Goal: Task Accomplishment & Management: Complete application form

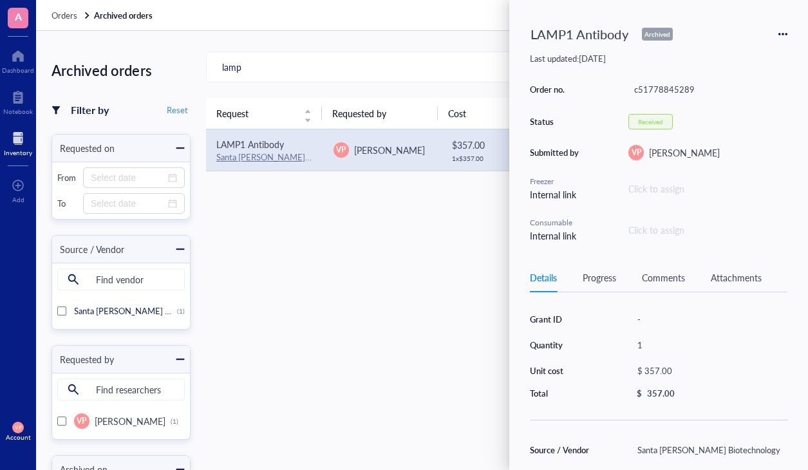
click at [413, 268] on div "Request Requested by Cost Order no. Status Archived on LAMP1 Antibody Santa [PE…" at bounding box center [538, 404] width 664 height 613
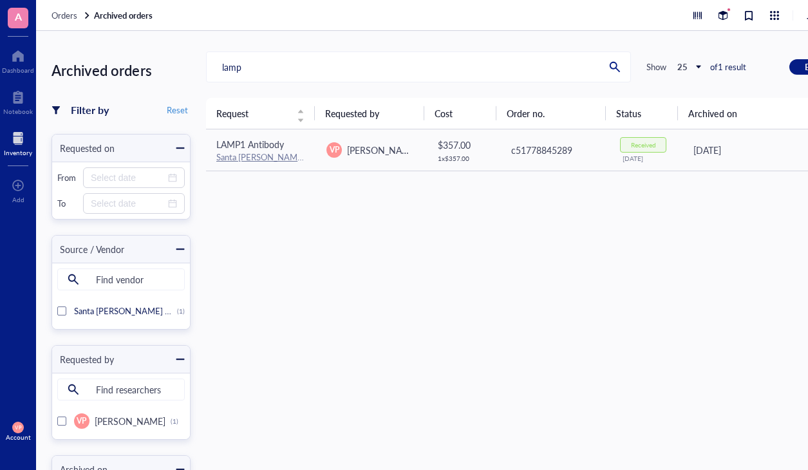
click at [14, 149] on div "Inventory" at bounding box center [18, 153] width 28 height 8
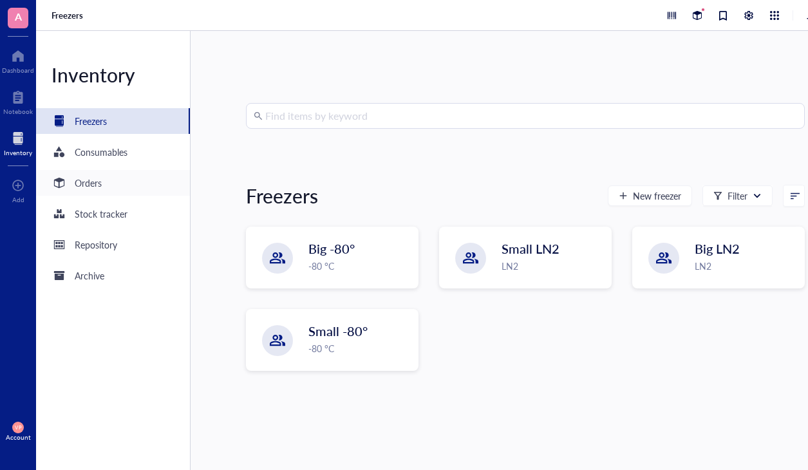
click at [92, 185] on div "Orders" at bounding box center [88, 183] width 27 height 14
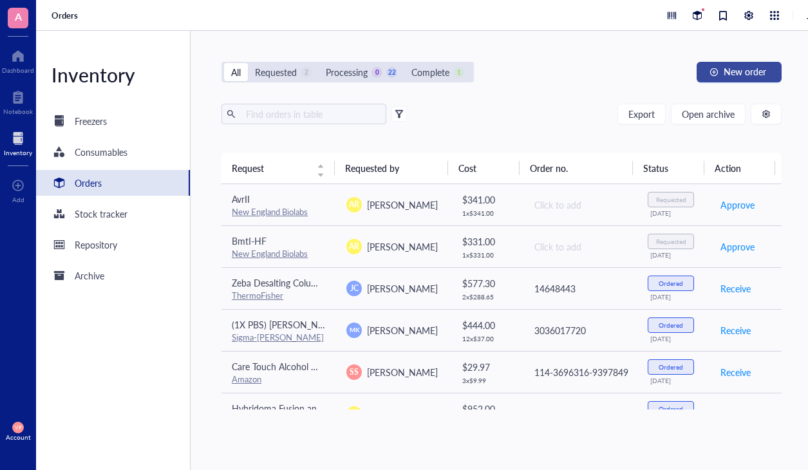
click at [743, 74] on span "New order" at bounding box center [745, 71] width 42 height 10
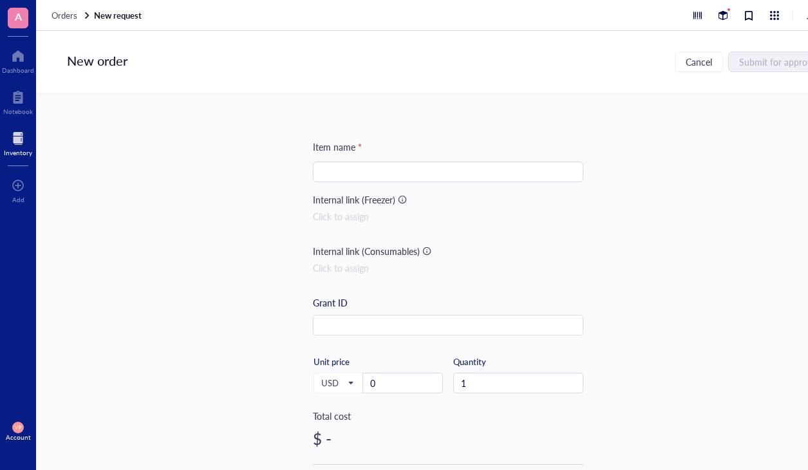
click at [334, 173] on input "search" at bounding box center [448, 171] width 255 height 19
click at [364, 162] on input "search" at bounding box center [448, 171] width 255 height 19
paste input "Anti-TSPAN8 [MEDICAL_DATA]"
type input "Anti-TSPAN8 [MEDICAL_DATA]"
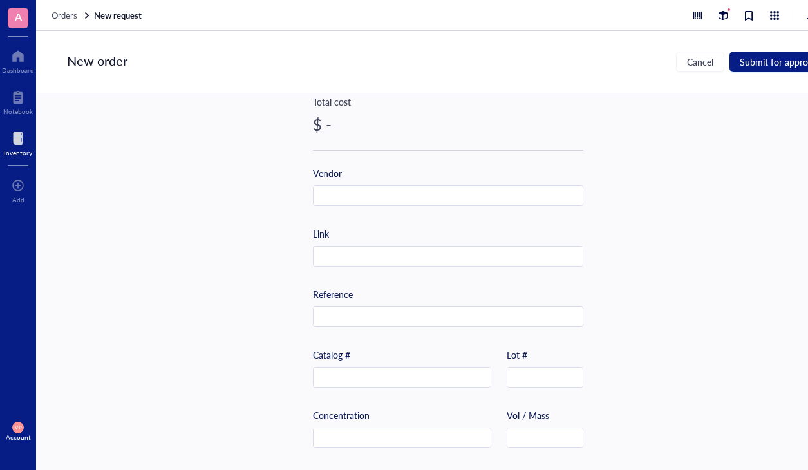
scroll to position [322, 0]
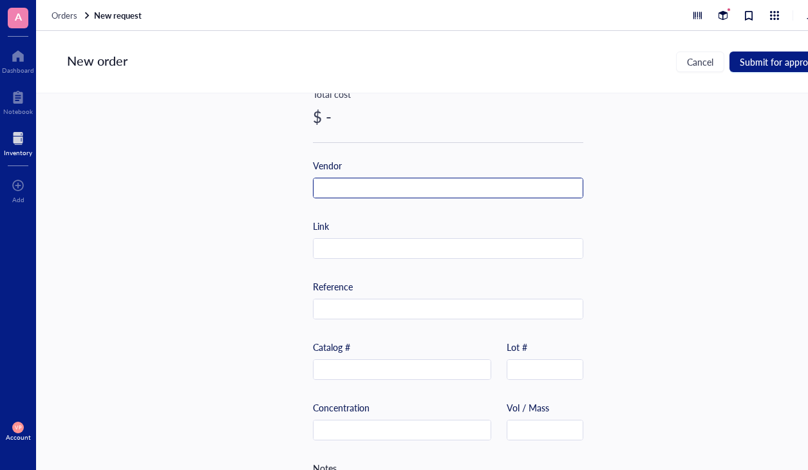
click at [360, 185] on input "text" at bounding box center [448, 188] width 269 height 21
type input "Genemedi"
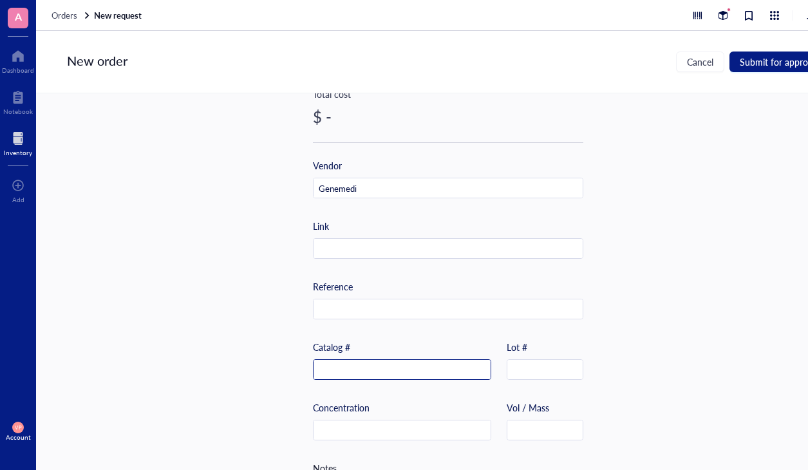
click at [357, 364] on input "text" at bounding box center [402, 370] width 177 height 21
paste input "GM-Tg-g-IP2195-Ab"
type input "GM-Tg-g-IP2195-Ab"
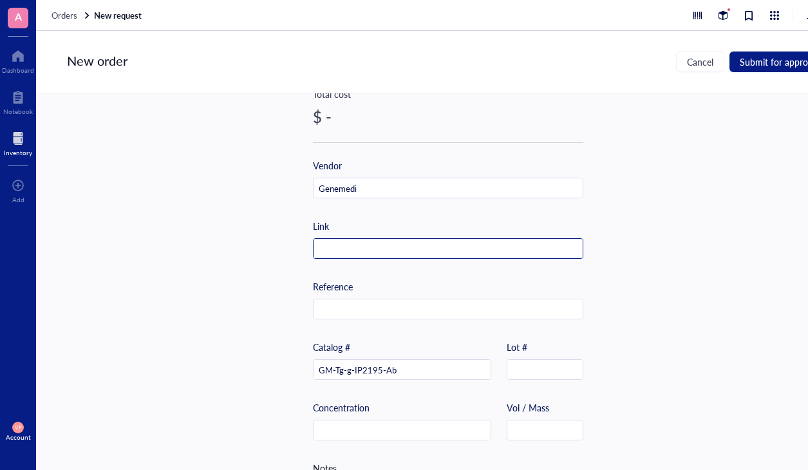
click at [339, 243] on input "text" at bounding box center [448, 249] width 269 height 21
paste input "[URL][DOMAIN_NAME]"
type input "[URL][DOMAIN_NAME]"
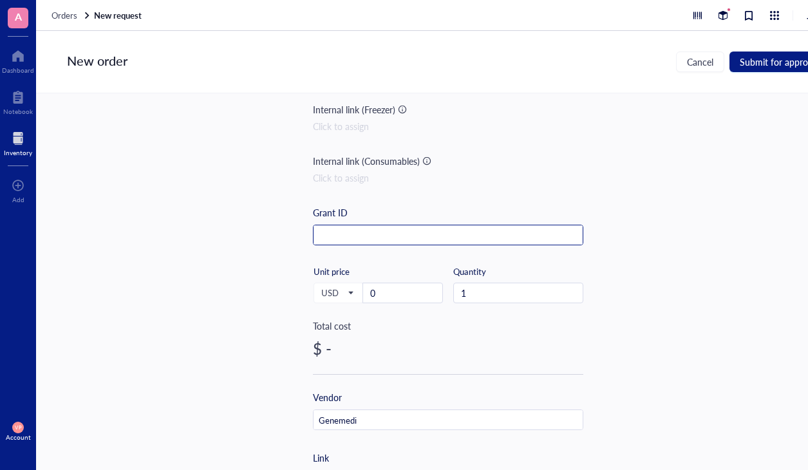
scroll to position [0, 0]
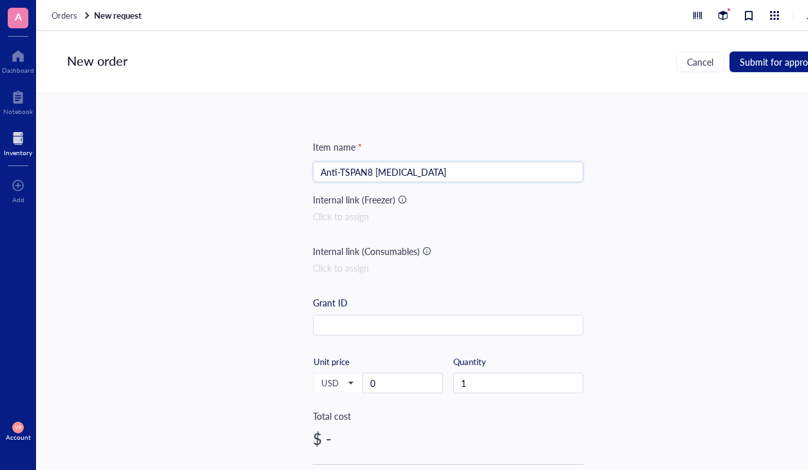
drag, startPoint x: 460, startPoint y: 171, endPoint x: 306, endPoint y: 169, distance: 153.9
click at [306, 169] on div "Item name * Anti-TSPAN8 [MEDICAL_DATA] Anti-TSPAN8 [MEDICAL_DATA] Internal link…" at bounding box center [448, 281] width 824 height 377
paste input "BD OptiBuild™ RY586 Rat Anti-Mouse TSPAN8"
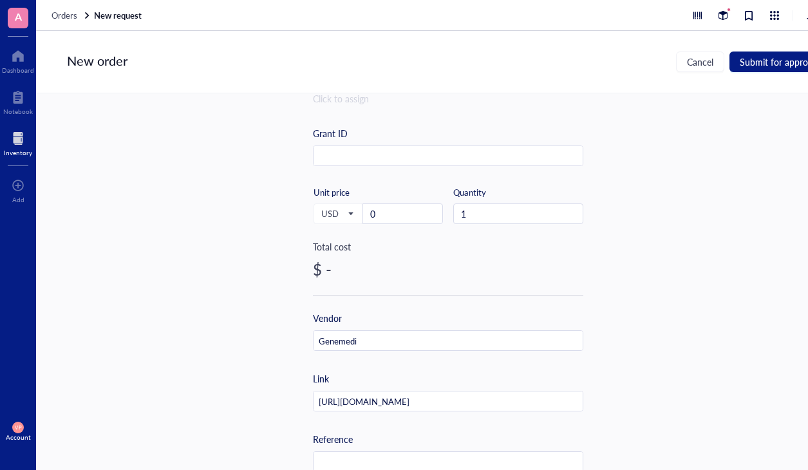
scroll to position [193, 0]
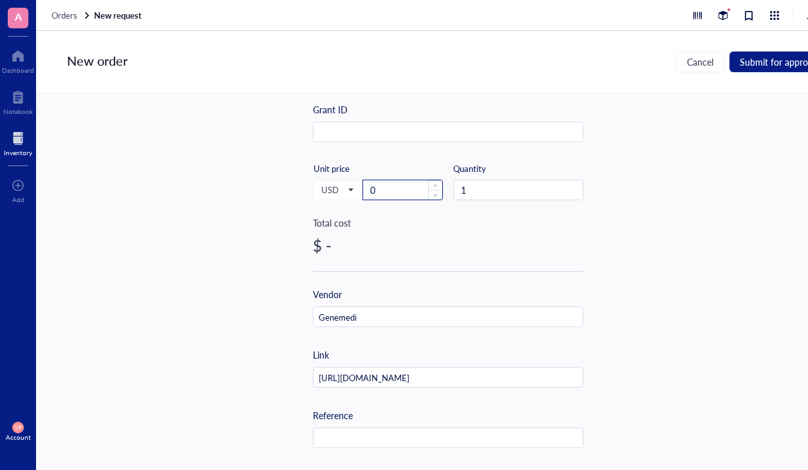
type input "BD OptiBuild™ RY586 Rat Anti-Mouse TSPAN8"
click at [397, 193] on input "0" at bounding box center [402, 189] width 79 height 19
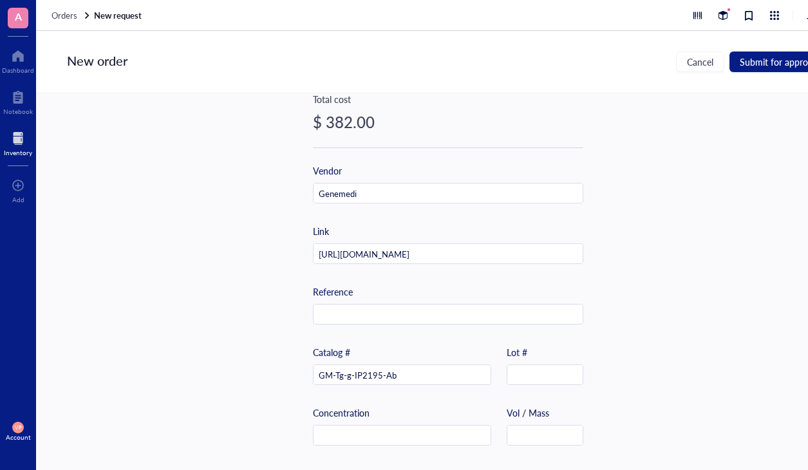
scroll to position [322, 0]
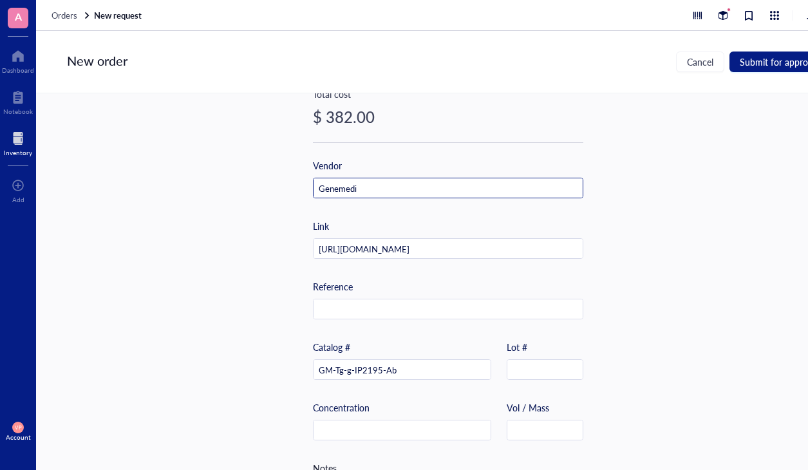
type input "382"
drag, startPoint x: 365, startPoint y: 191, endPoint x: 256, endPoint y: 189, distance: 108.8
click at [258, 190] on div "Item name * BD OptiBuild™ RY586 Rat Anti-Mouse TSPAN8 Internal link (Freezer) C…" at bounding box center [448, 281] width 824 height 377
type input "BD Biosciences"
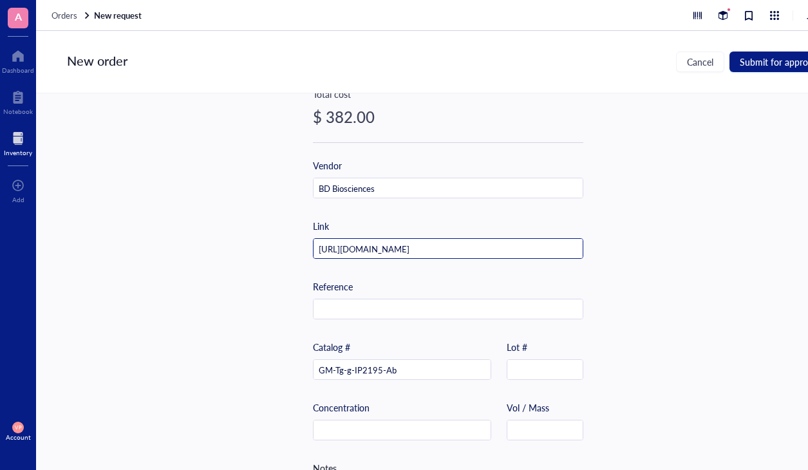
drag, startPoint x: 530, startPoint y: 246, endPoint x: 279, endPoint y: 238, distance: 251.3
click at [282, 243] on div "Item name * BD OptiBuild™ RY586 Rat Anti-Mouse TSPAN8 Internal link (Freezer) C…" at bounding box center [448, 281] width 824 height 377
click at [355, 249] on input "text" at bounding box center [448, 249] width 269 height 21
paste input "[URL][DOMAIN_NAME]"
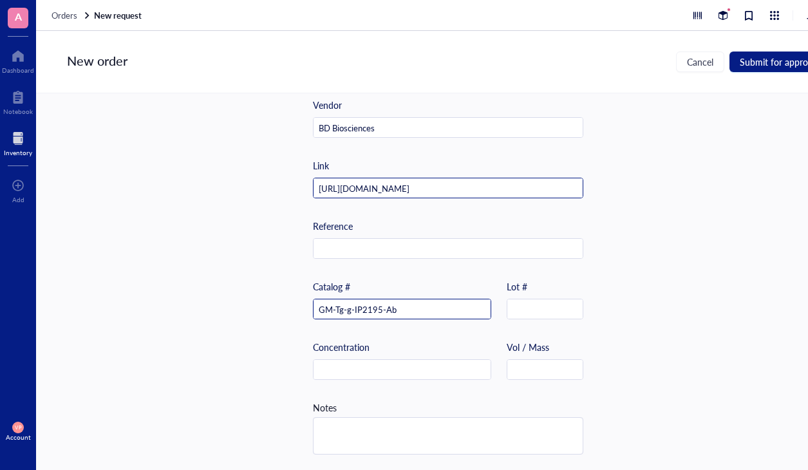
type input "[URL][DOMAIN_NAME]"
drag, startPoint x: 392, startPoint y: 307, endPoint x: 303, endPoint y: 310, distance: 89.6
click at [303, 310] on div "Item name * BD OptiBuild™ RY586 Rat Anti-Mouse TSPAN8 Internal link (Freezer) C…" at bounding box center [448, 281] width 824 height 377
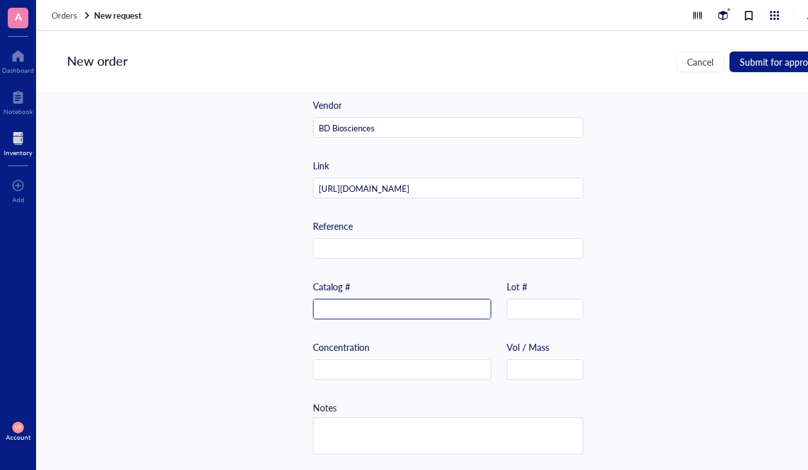
click at [352, 304] on input "text" at bounding box center [402, 309] width 177 height 21
paste input "753630"
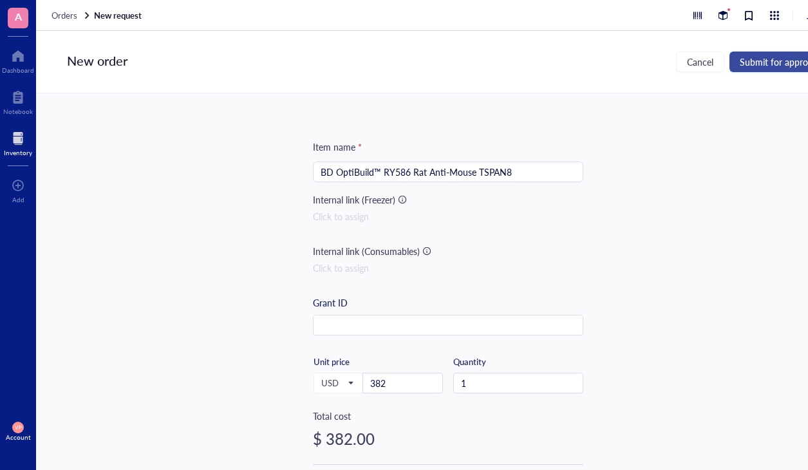
type input "753630"
click at [775, 68] on button "Submit for approval" at bounding box center [780, 62] width 100 height 21
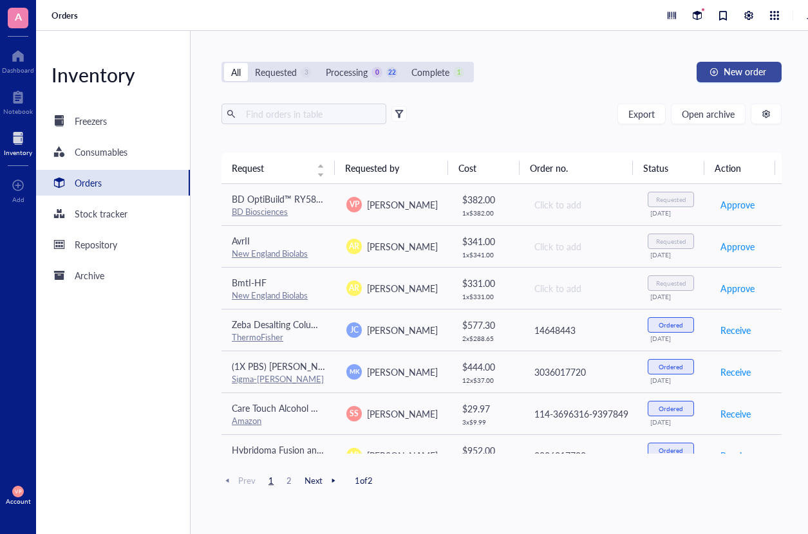
click at [734, 75] on span "New order" at bounding box center [745, 71] width 42 height 10
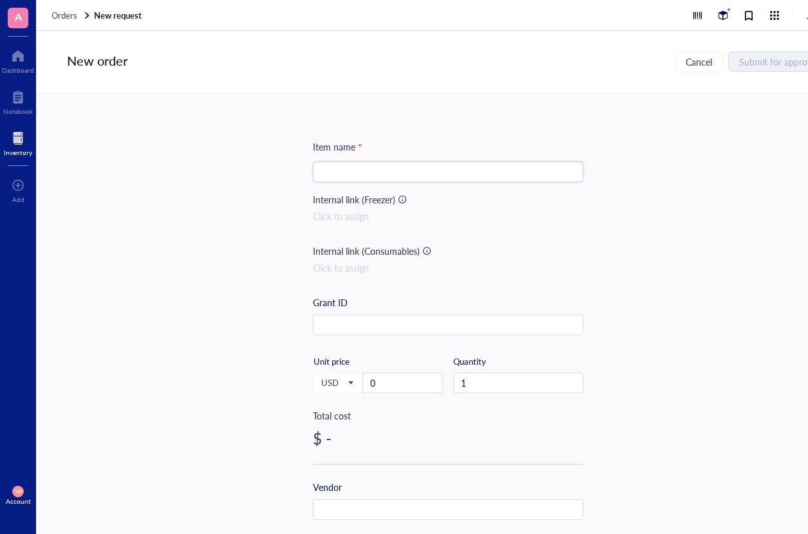
click at [376, 176] on input "search" at bounding box center [448, 171] width 255 height 19
click at [349, 168] on input "search" at bounding box center [448, 171] width 255 height 19
paste input "Anti-TSPAN8 mIgG2b Antibody(Ts29.2)"
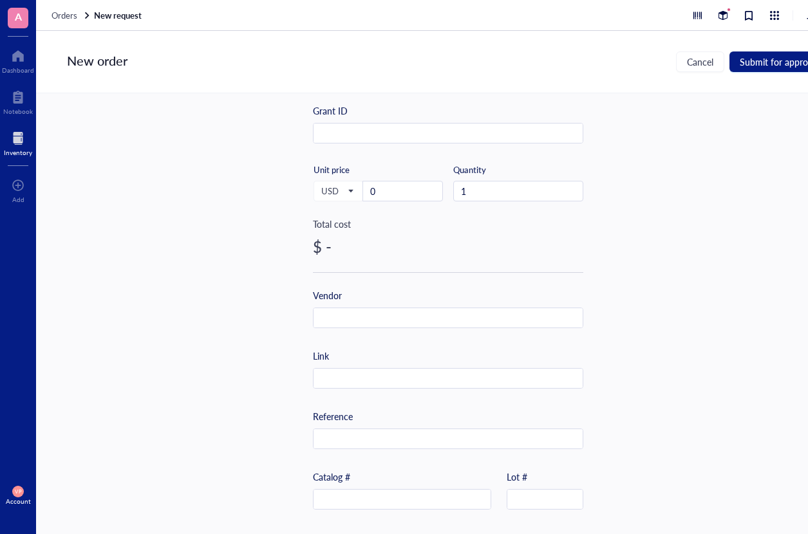
scroll to position [193, 0]
type input "Anti-TSPAN8 mIgG2b Antibody(Ts29.2)"
click at [373, 470] on input "text" at bounding box center [402, 499] width 177 height 21
paste input "GM-82623AB-100 100 μg"
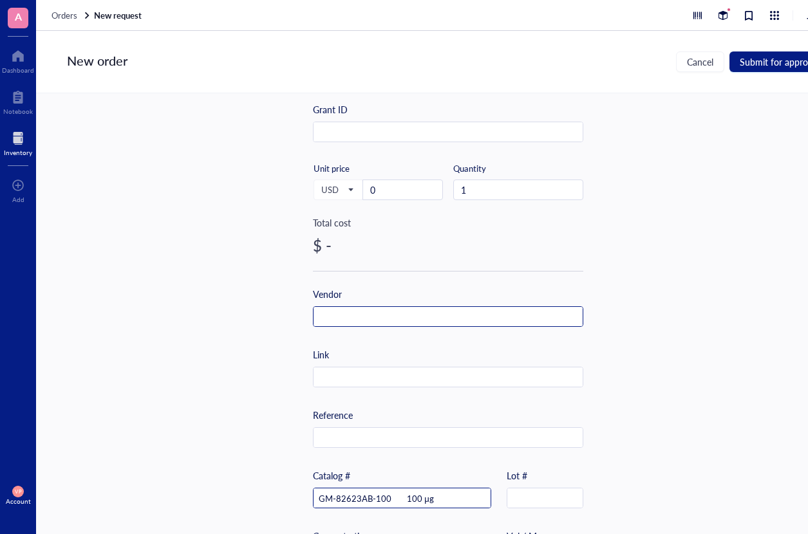
type input "GM-82623AB-100 100 μg"
click at [338, 320] on input "text" at bounding box center [448, 317] width 269 height 21
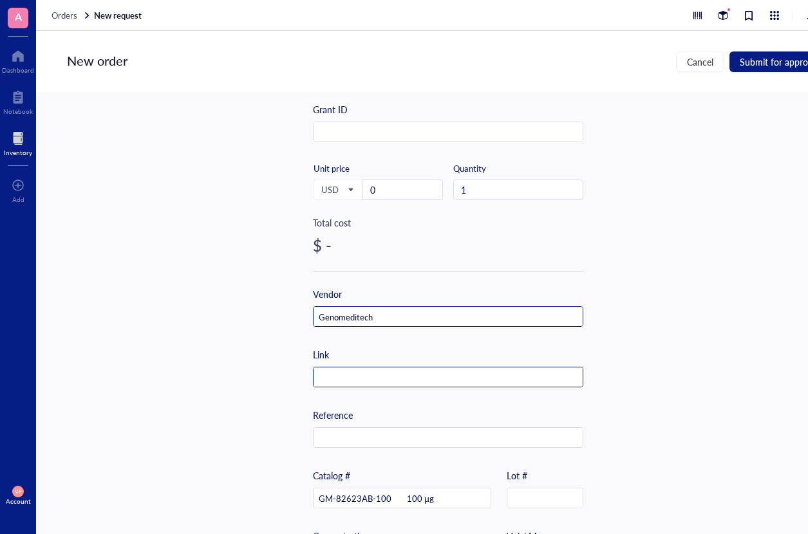
type input "Genomeditech"
click at [351, 380] on input "text" at bounding box center [448, 378] width 269 height 21
click at [358, 372] on input "text" at bounding box center [448, 378] width 269 height 21
paste input "[URL][DOMAIN_NAME]"
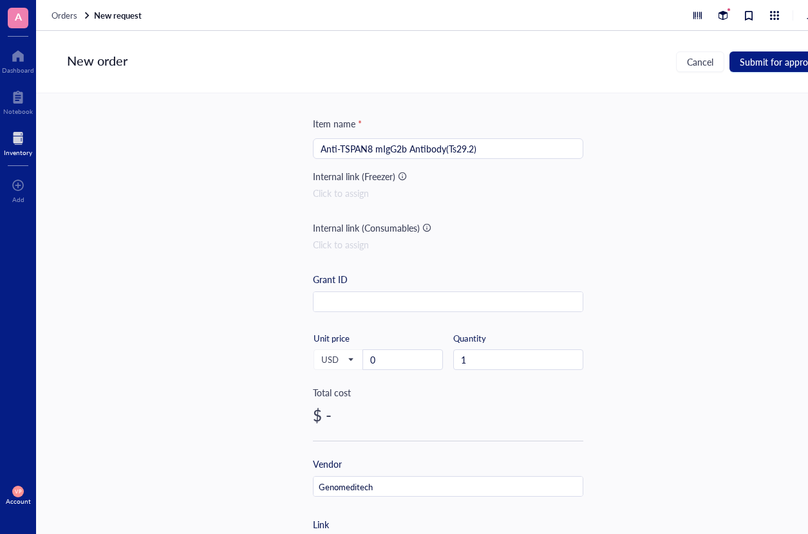
scroll to position [0, 0]
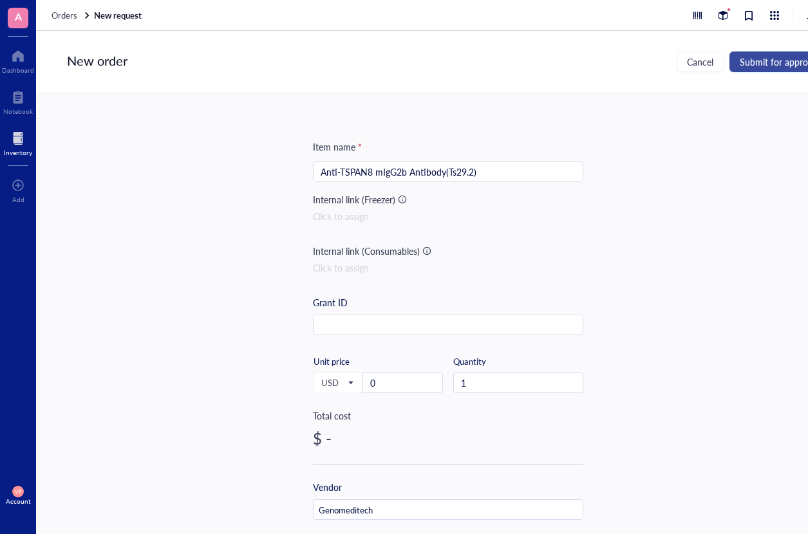
type input "[URL][DOMAIN_NAME]"
click at [774, 61] on span "Submit for approval" at bounding box center [779, 62] width 79 height 10
